Goal: Navigation & Orientation: Find specific page/section

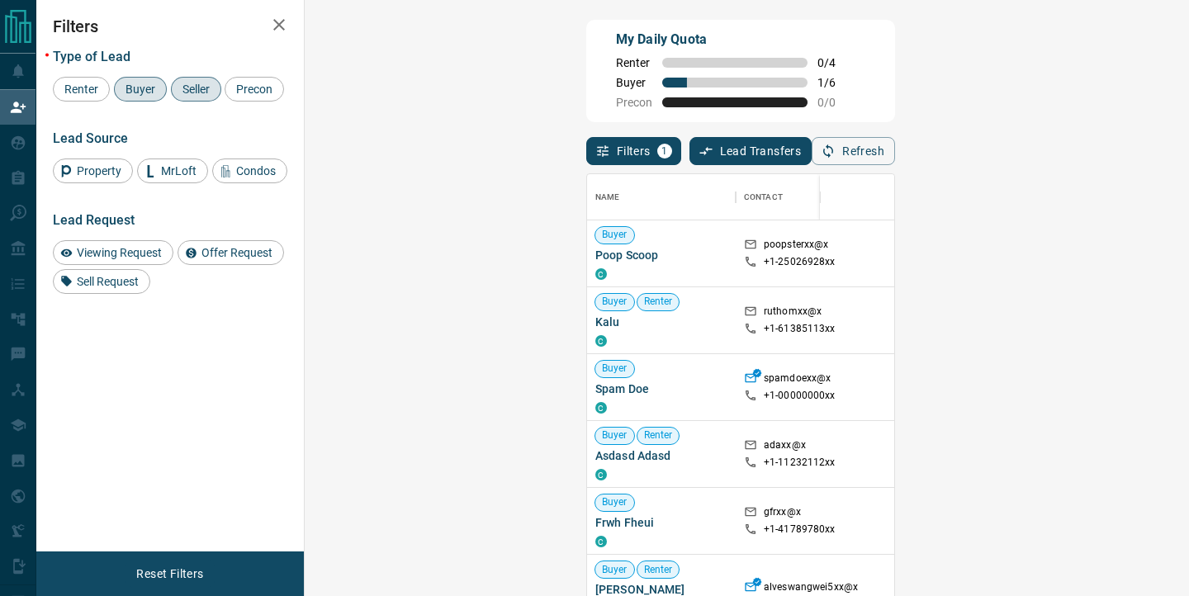
scroll to position [450, 849]
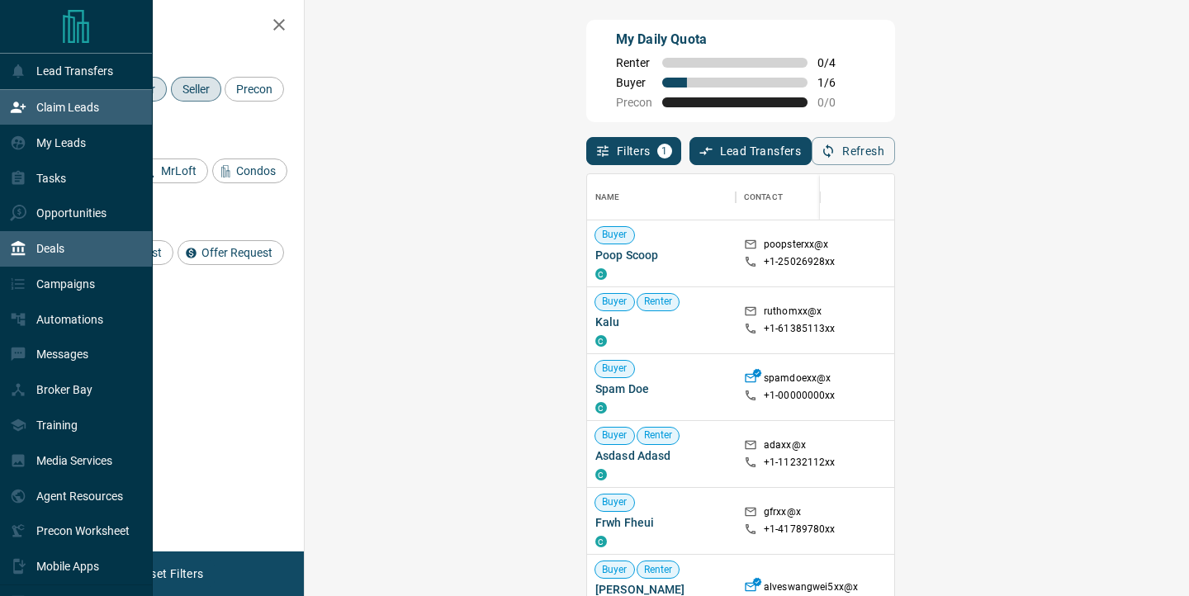
click at [58, 260] on div "Deals" at bounding box center [37, 248] width 54 height 27
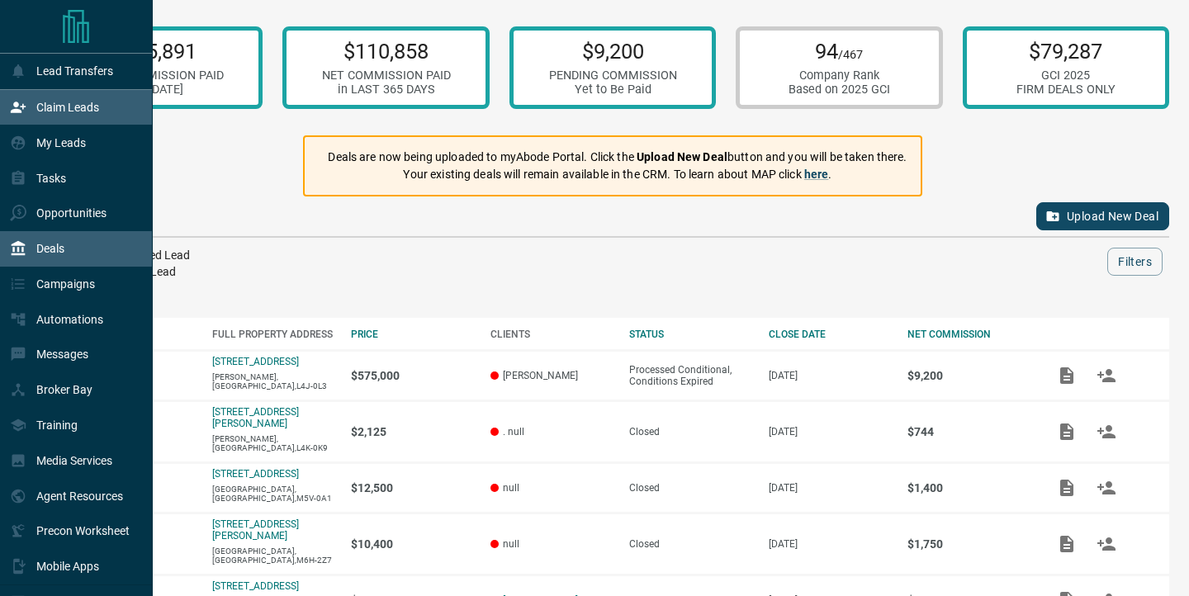
click at [66, 106] on p "Claim Leads" at bounding box center [67, 107] width 63 height 13
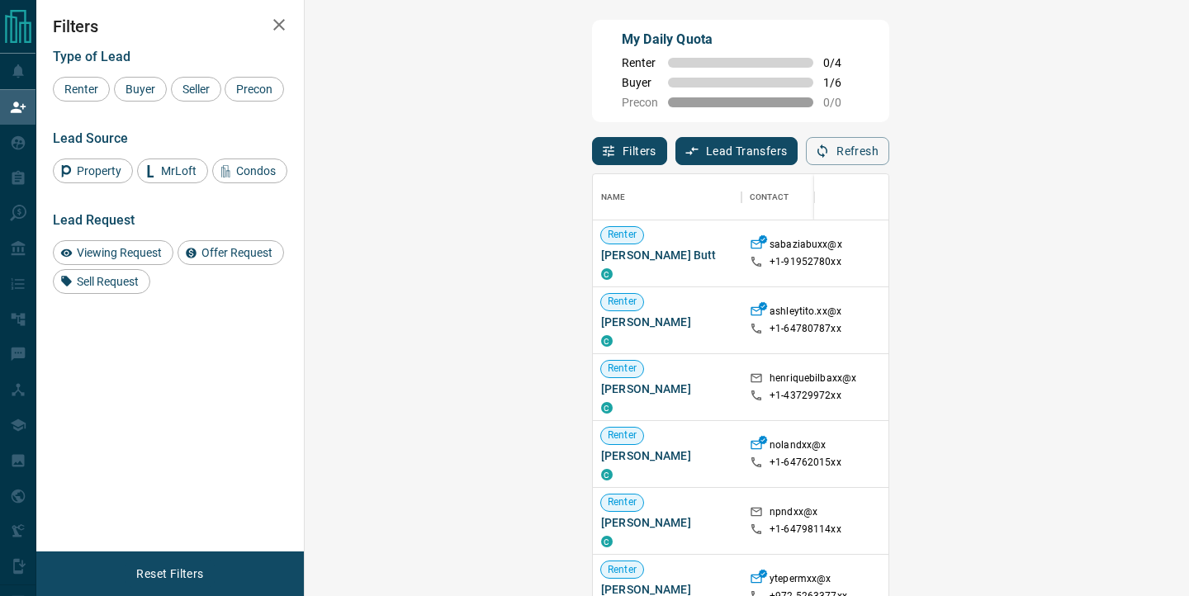
scroll to position [450, 849]
click at [143, 89] on span "Buyer" at bounding box center [140, 89] width 41 height 13
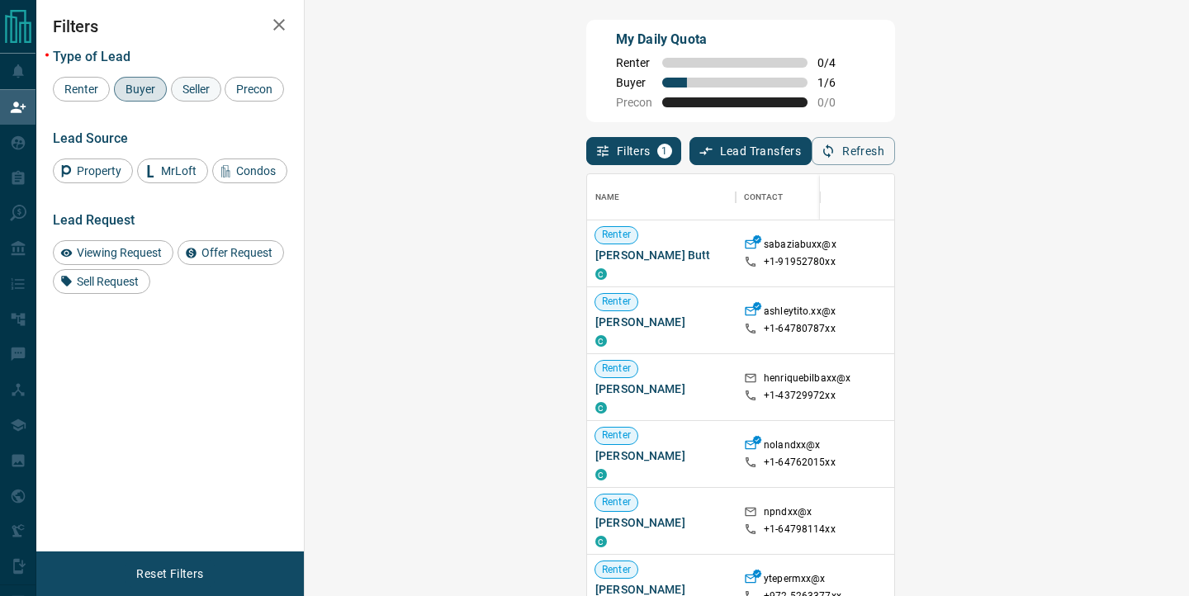
click at [202, 88] on span "Seller" at bounding box center [196, 89] width 39 height 13
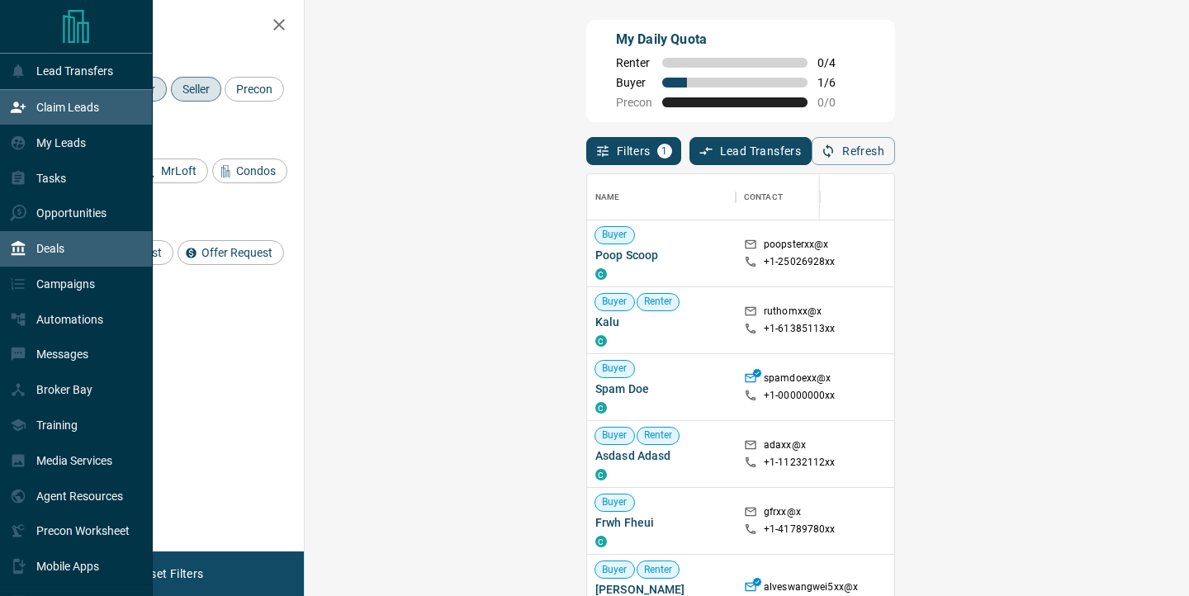
click at [75, 254] on div "Deals" at bounding box center [76, 248] width 153 height 35
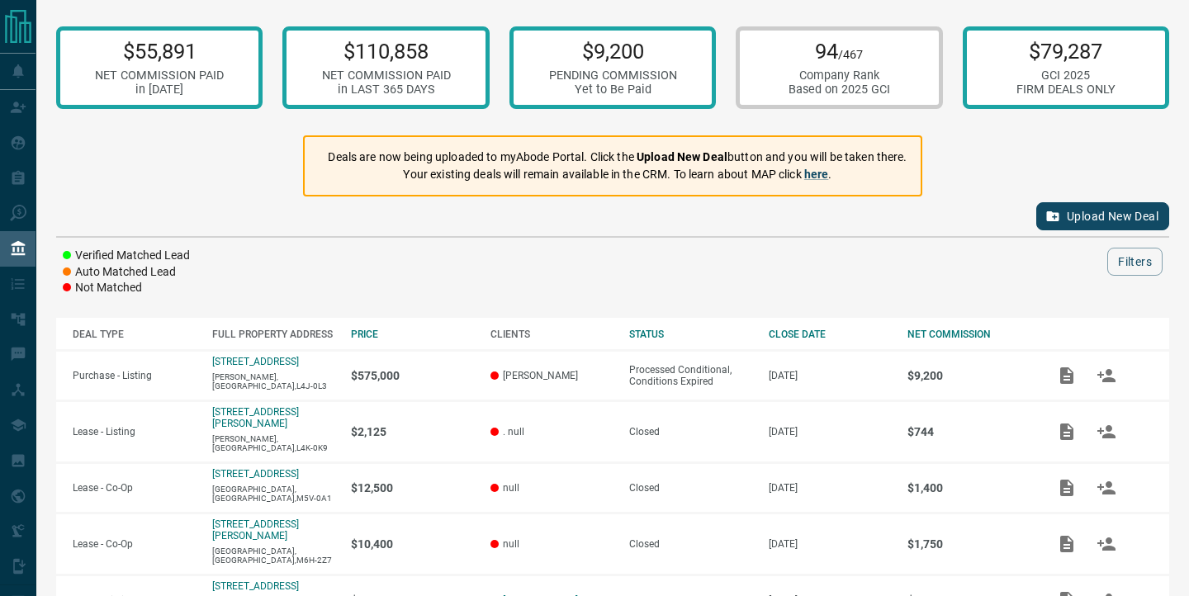
click at [235, 164] on div "$55,891 NET COMMISSION PAID in [DATE] $110,858 NET COMMISSION PAID in LAST 365 …" at bounding box center [612, 503] width 1152 height 1006
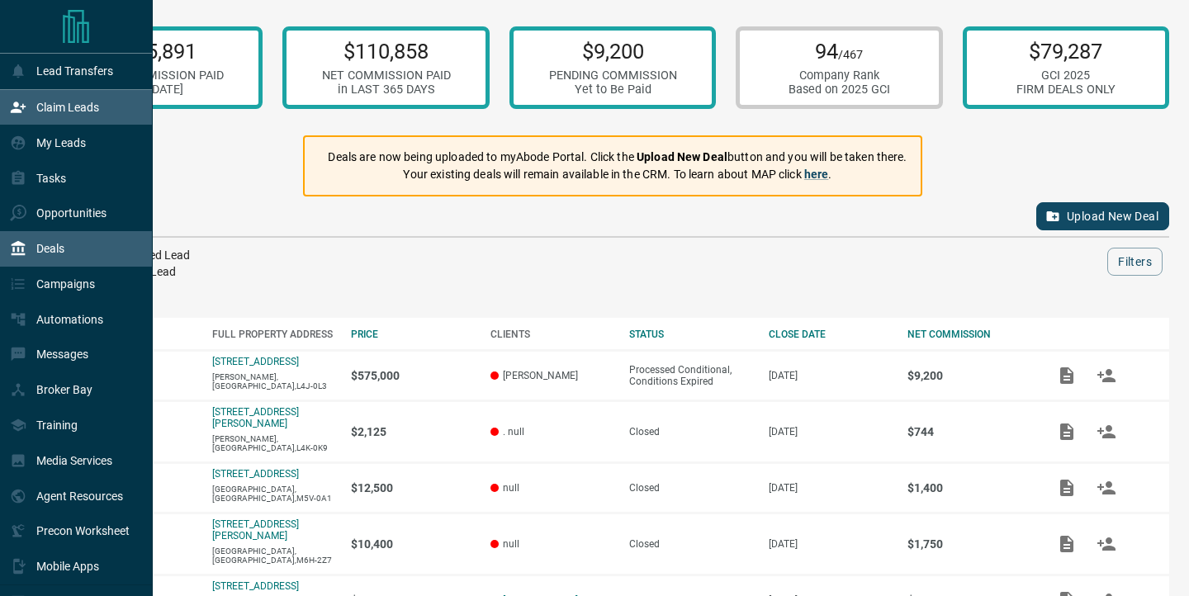
click at [66, 105] on p "Claim Leads" at bounding box center [67, 107] width 63 height 13
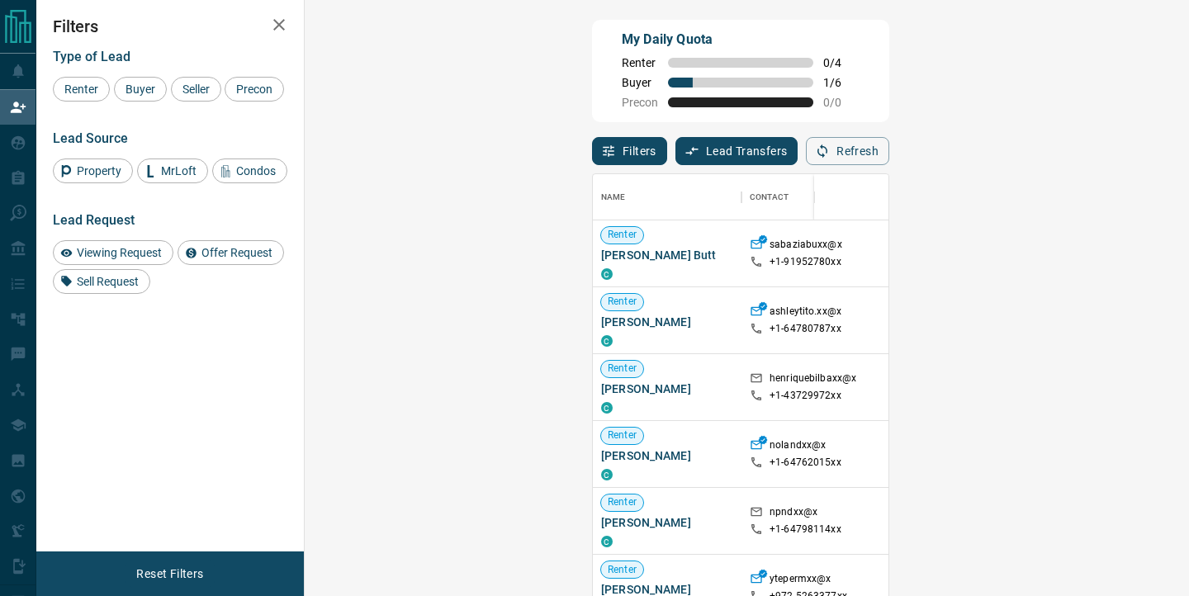
scroll to position [450, 849]
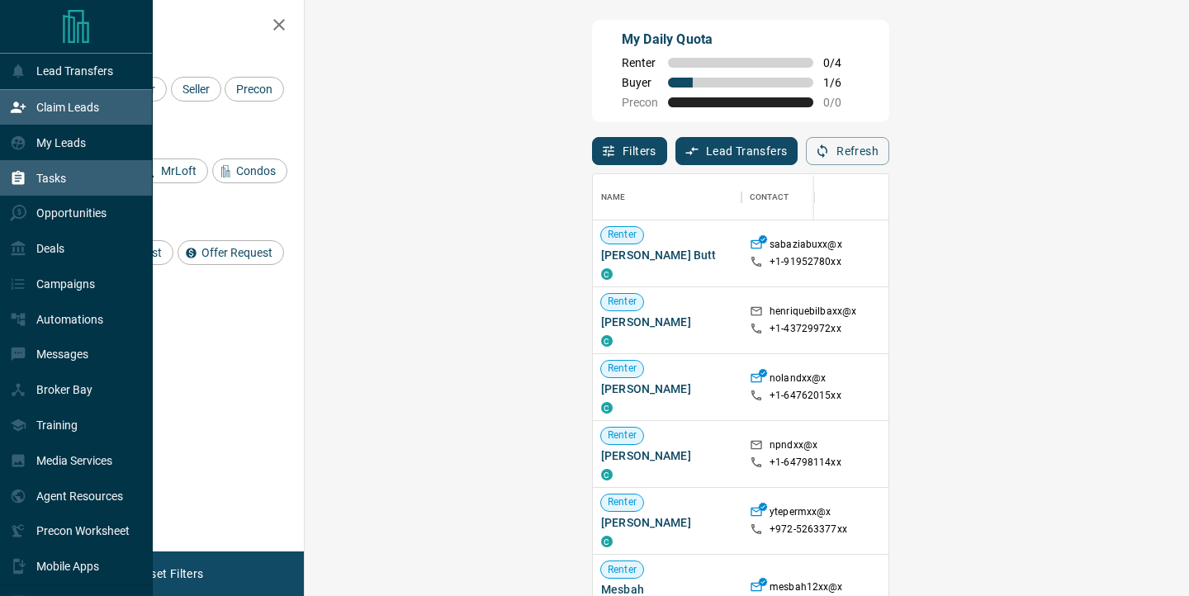
click at [85, 180] on div "Tasks" at bounding box center [76, 177] width 153 height 35
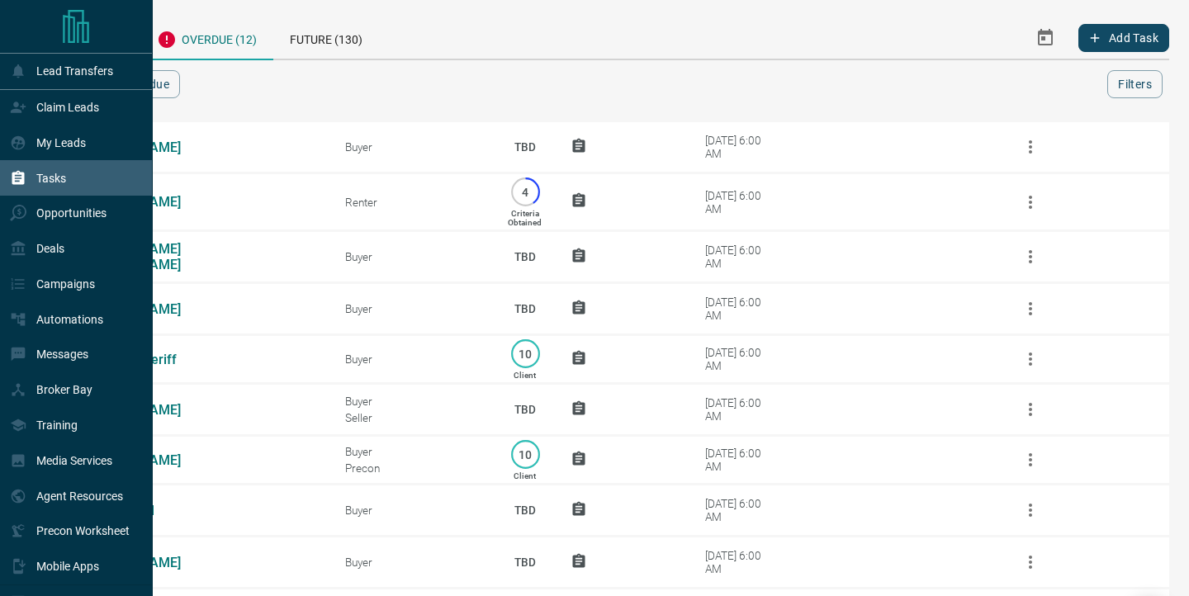
click at [69, 34] on icon "Main Page" at bounding box center [76, 26] width 26 height 33
